Goal: Navigation & Orientation: Find specific page/section

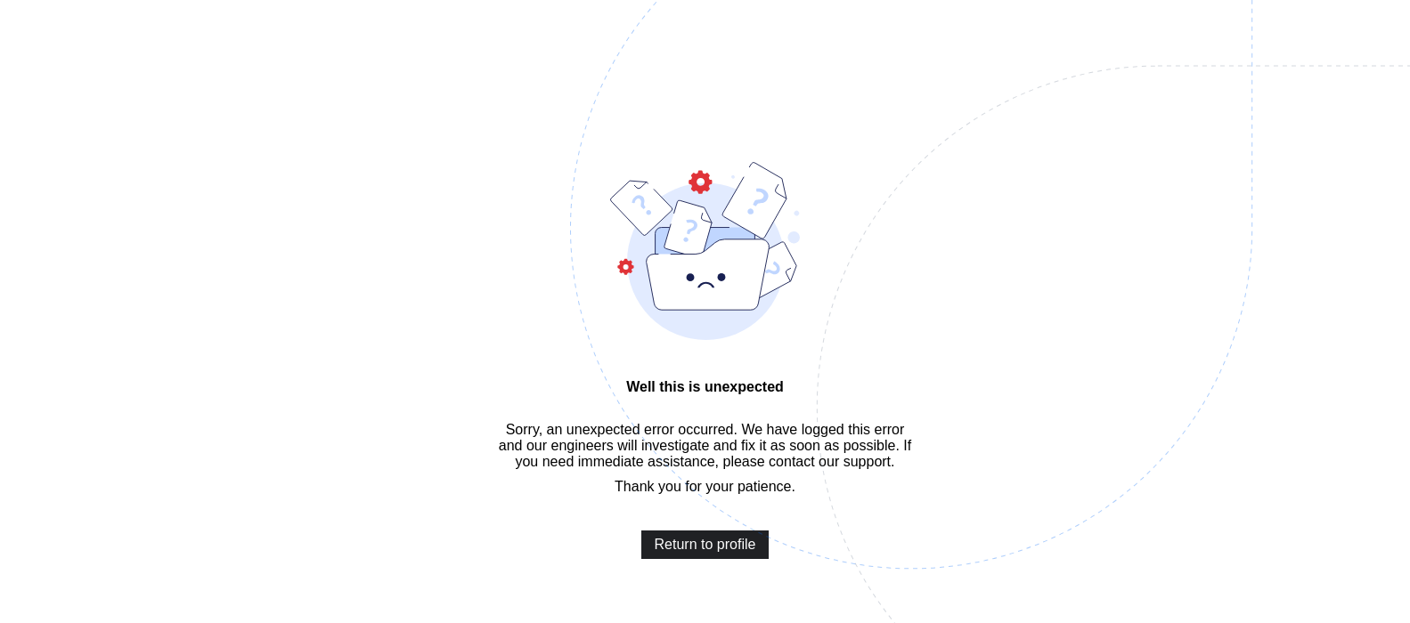
click at [724, 553] on span "Return to profile" at bounding box center [706, 545] width 102 height 16
click at [677, 553] on span "Return to profile" at bounding box center [706, 545] width 102 height 16
